Goal: Transaction & Acquisition: Book appointment/travel/reservation

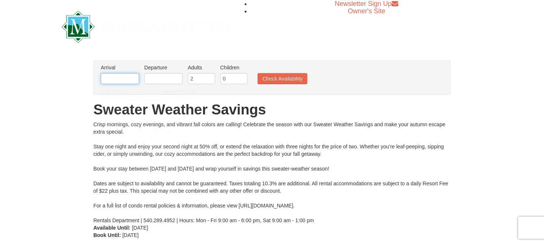
click at [134, 82] on input "text" at bounding box center [120, 78] width 38 height 11
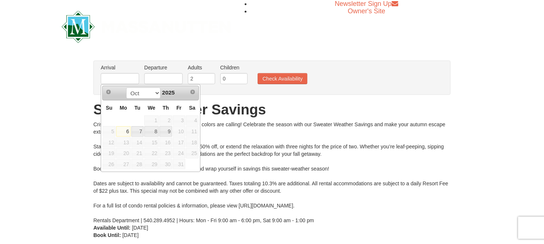
click at [253, 108] on h1 "Sweater Weather Savings" at bounding box center [272, 109] width 358 height 15
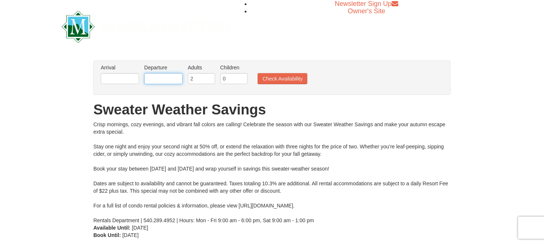
click at [173, 79] on input "text" at bounding box center [163, 78] width 38 height 11
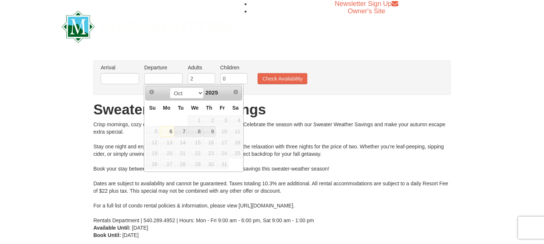
click at [264, 44] on div "Newsletter Sign Up Owner's Site" at bounding box center [272, 26] width 432 height 53
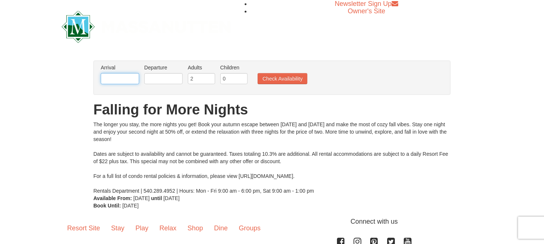
click at [124, 81] on input "text" at bounding box center [120, 78] width 38 height 11
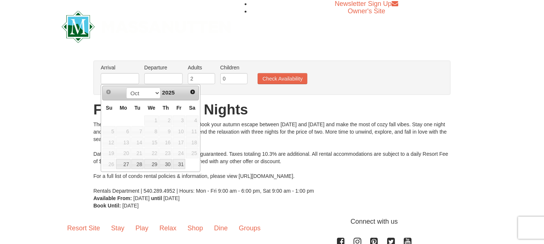
click at [109, 164] on span "26" at bounding box center [109, 164] width 13 height 10
click at [127, 161] on link "27" at bounding box center [123, 164] width 14 height 10
type input "10/27/2025"
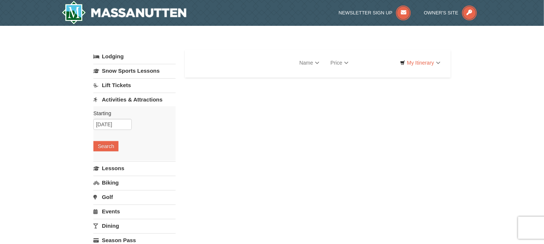
select select "10"
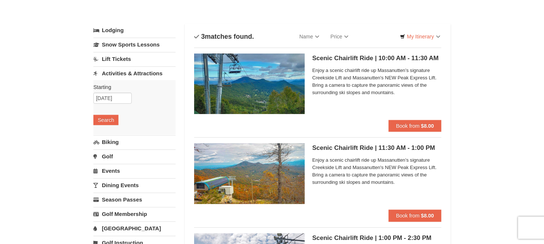
scroll to position [33, 0]
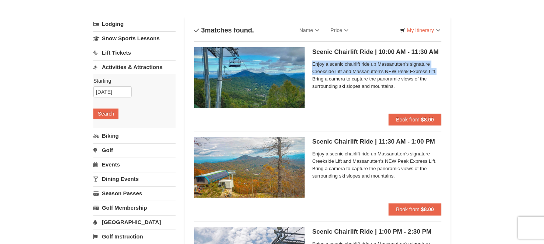
drag, startPoint x: 544, startPoint y: 52, endPoint x: 544, endPoint y: 71, distance: 18.8
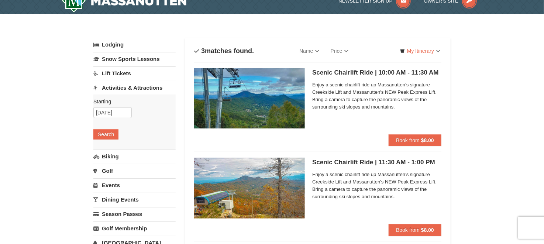
scroll to position [0, 0]
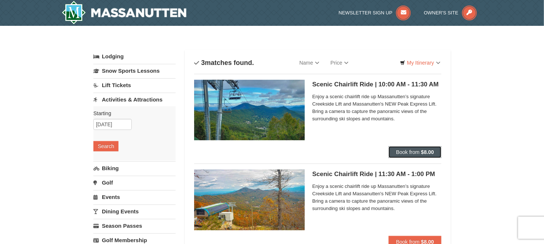
click at [416, 151] on span "Book from" at bounding box center [408, 152] width 24 height 6
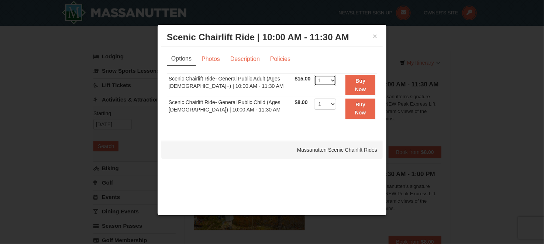
click at [328, 80] on select "1 2 3 4 5 6 7 8 9 10 11 12 13 14 15 16 17 18 19 20 21 22" at bounding box center [325, 80] width 22 height 11
select select "3"
click at [314, 75] on select "1 2 3 4 5 6 7 8 9 10 11 12 13 14 15 16 17 18 19 20 21 22" at bounding box center [325, 80] width 22 height 11
click at [378, 35] on div "× Scenic Chairlift Ride | 10:00 AM - 11:30 AM Massanutten Scenic Chairlift Rides" at bounding box center [272, 37] width 222 height 18
click at [375, 34] on button "×" at bounding box center [375, 36] width 4 height 7
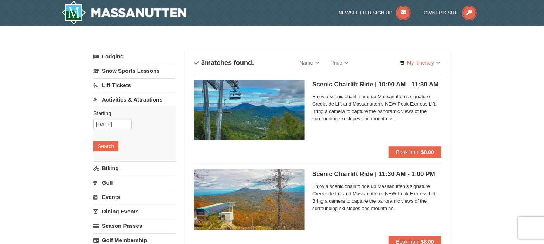
click at [281, 100] on img at bounding box center [249, 110] width 111 height 61
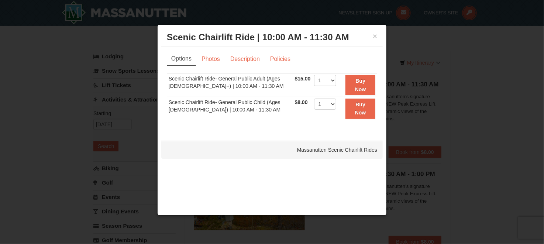
click at [378, 34] on div "× Scenic Chairlift Ride | 10:00 AM - 11:30 AM Massanutten Scenic Chairlift Rides" at bounding box center [272, 37] width 222 height 18
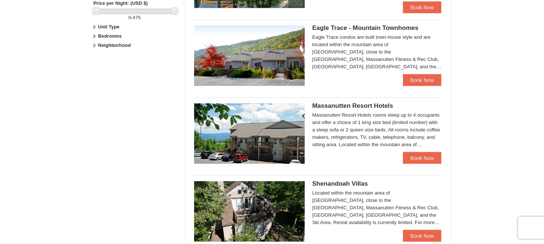
scroll to position [361, 0]
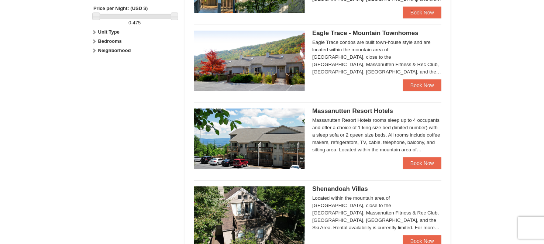
drag, startPoint x: 543, startPoint y: 158, endPoint x: 546, endPoint y: 147, distance: 10.8
click at [544, 147] on html "Browser Not Supported We notice you are using a browser which will not provide …" at bounding box center [272, 51] width 544 height 824
drag, startPoint x: 360, startPoint y: 107, endPoint x: 522, endPoint y: 119, distance: 162.6
drag, startPoint x: 377, startPoint y: 109, endPoint x: 336, endPoint y: 110, distance: 40.3
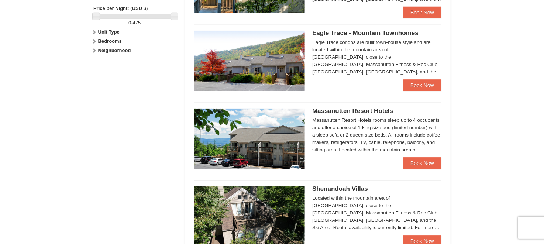
click at [336, 110] on span "Massanutten Resort Hotels" at bounding box center [352, 110] width 81 height 7
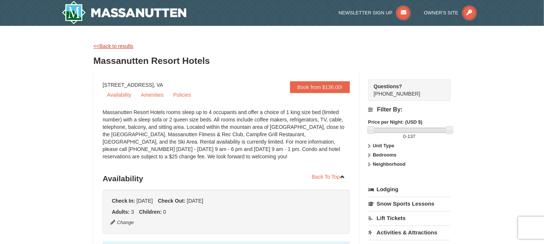
click at [117, 45] on link "<<Back to results" at bounding box center [113, 46] width 40 height 6
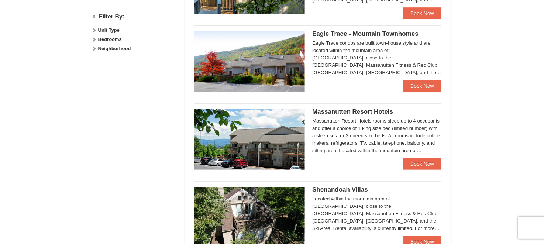
select select "10"
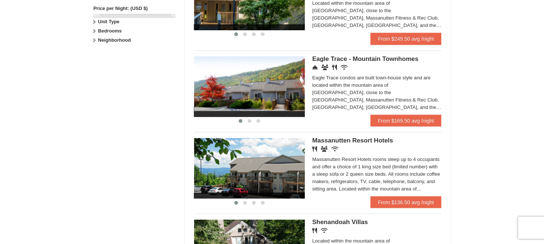
scroll to position [360, 0]
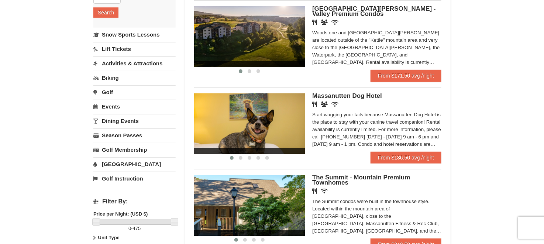
scroll to position [158, 0]
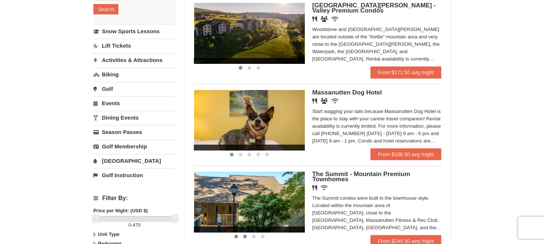
click at [246, 238] on span at bounding box center [245, 237] width 4 height 4
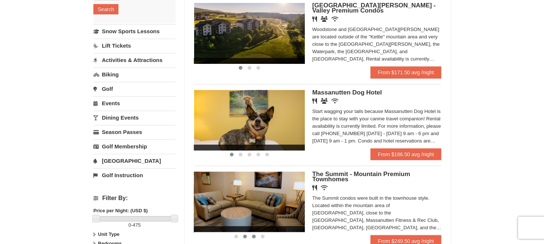
click at [251, 238] on button at bounding box center [254, 236] width 9 height 7
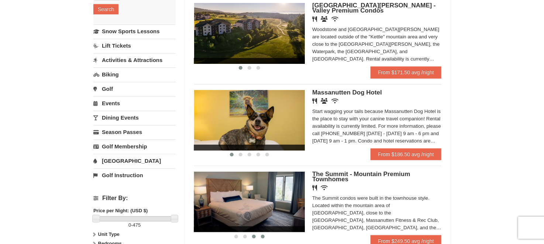
click at [265, 239] on button at bounding box center [263, 236] width 9 height 7
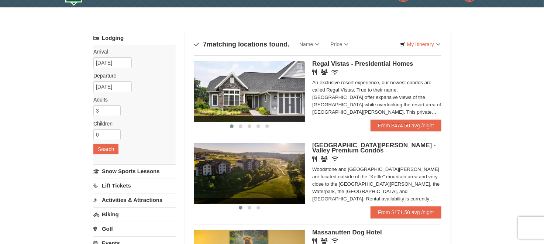
scroll to position [0, 0]
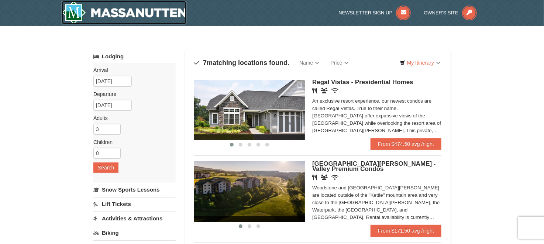
click at [128, 12] on img at bounding box center [124, 13] width 125 height 24
